Goal: Task Accomplishment & Management: Manage account settings

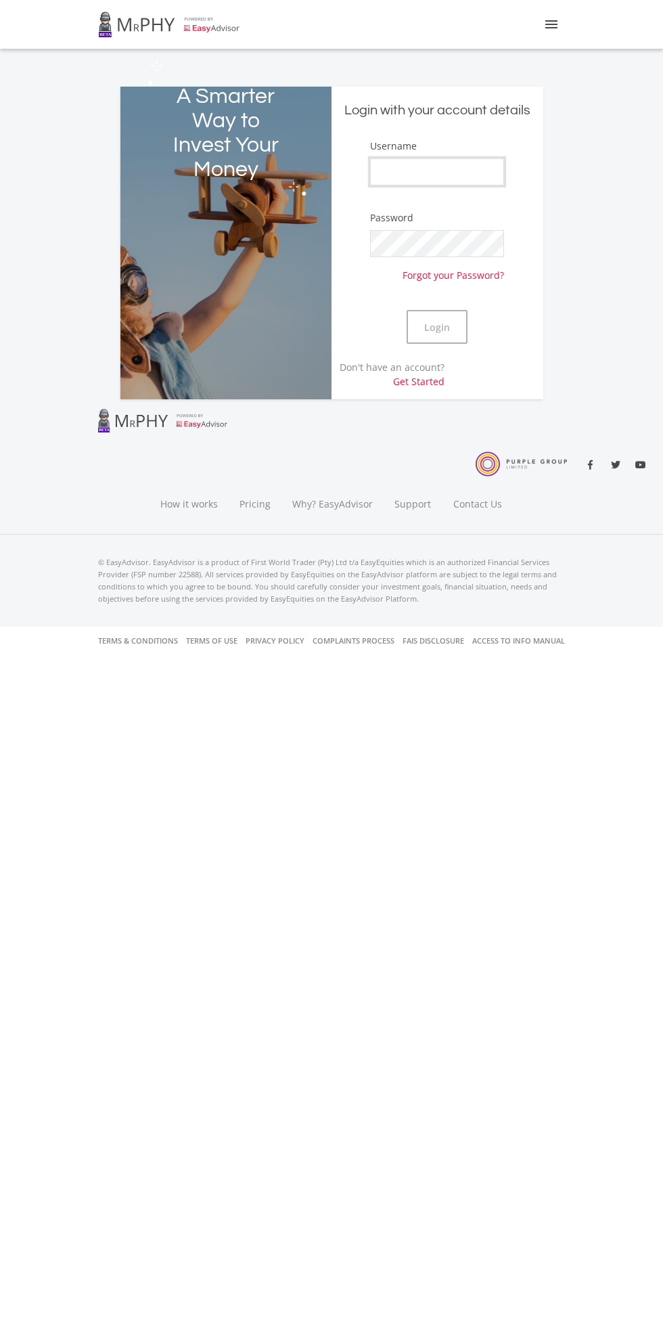
click at [493, 185] on input "Username" at bounding box center [437, 171] width 134 height 27
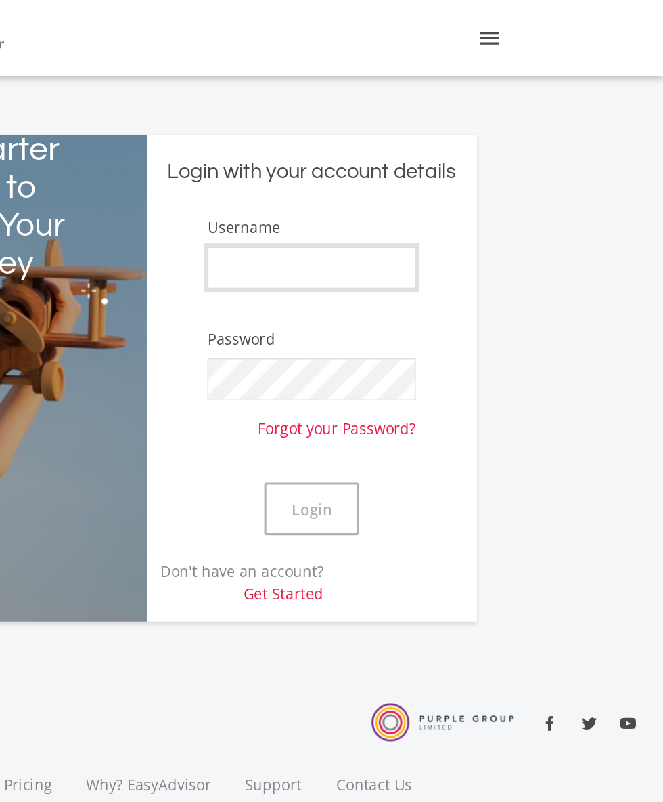
click at [477, 185] on input "Username" at bounding box center [437, 171] width 134 height 27
type input "thorisomoncho"
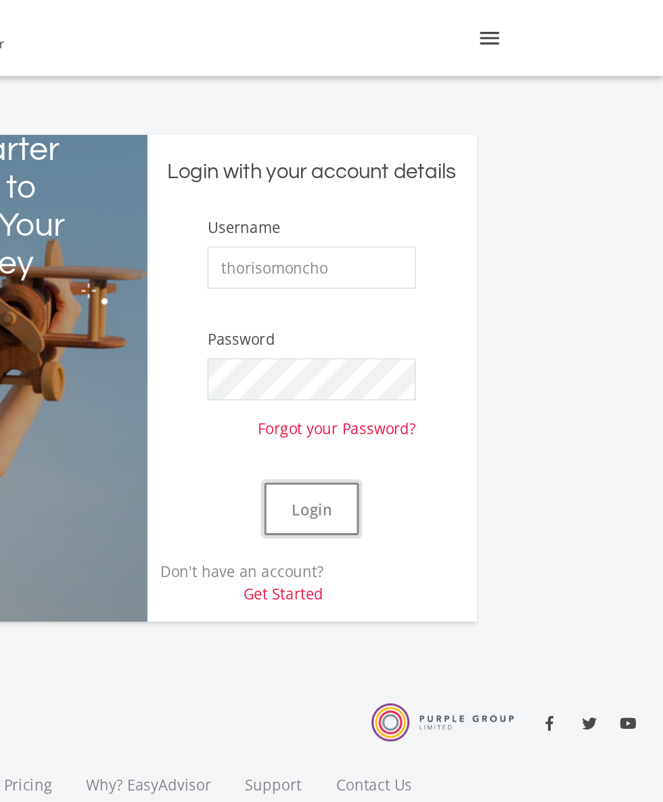
click at [407, 344] on button "Login" at bounding box center [437, 327] width 61 height 34
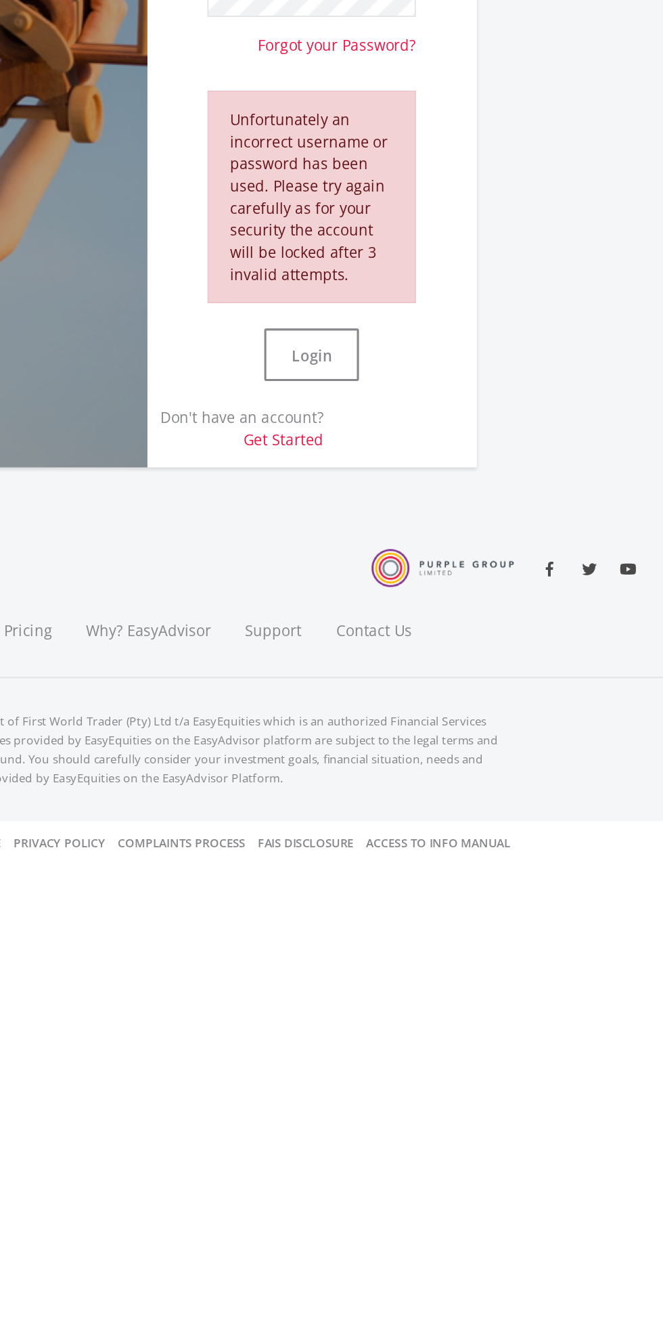
click at [433, 536] on link "Get Started" at bounding box center [418, 529] width 51 height 13
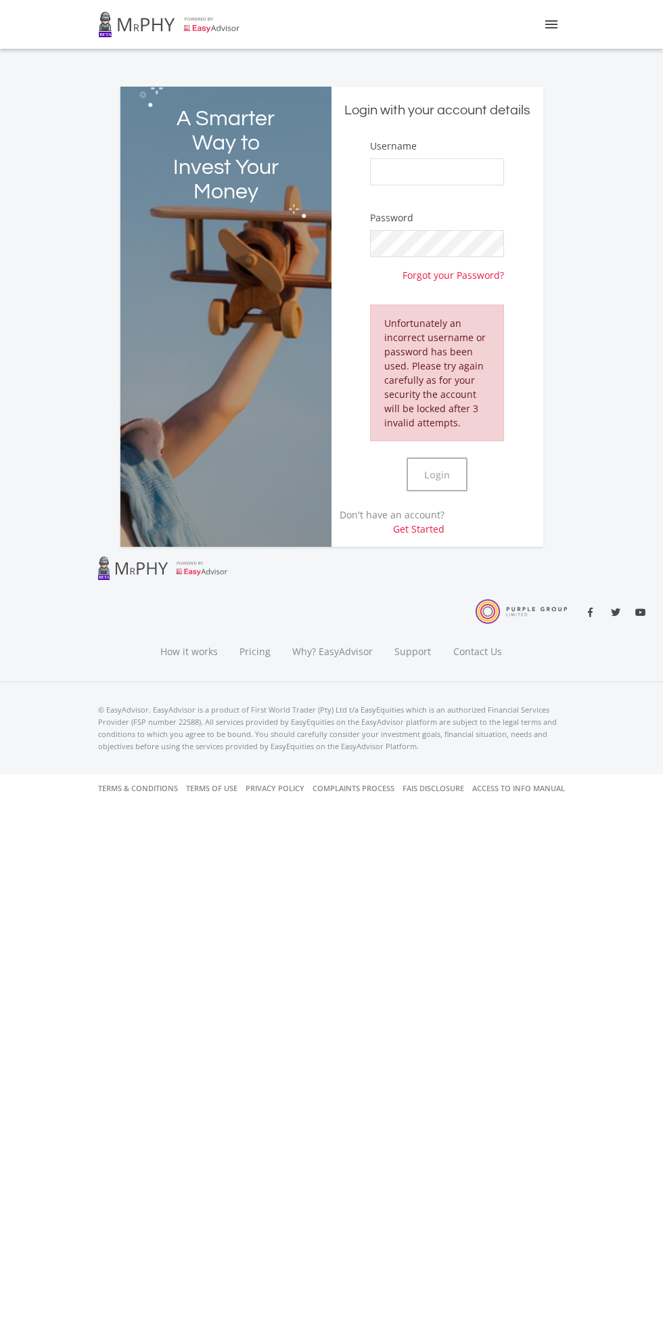
click at [439, 536] on link "Get Started" at bounding box center [418, 529] width 51 height 13
